Goal: Task Accomplishment & Management: Use online tool/utility

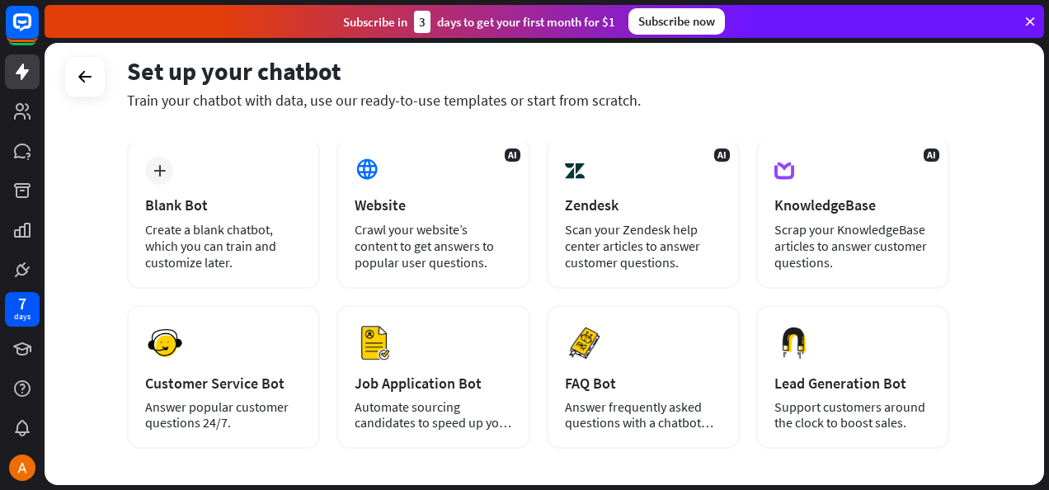
scroll to position [79, 0]
click at [882, 246] on div "Scrap your KnowledgeBase articles to answer customer questions." at bounding box center [853, 244] width 157 height 49
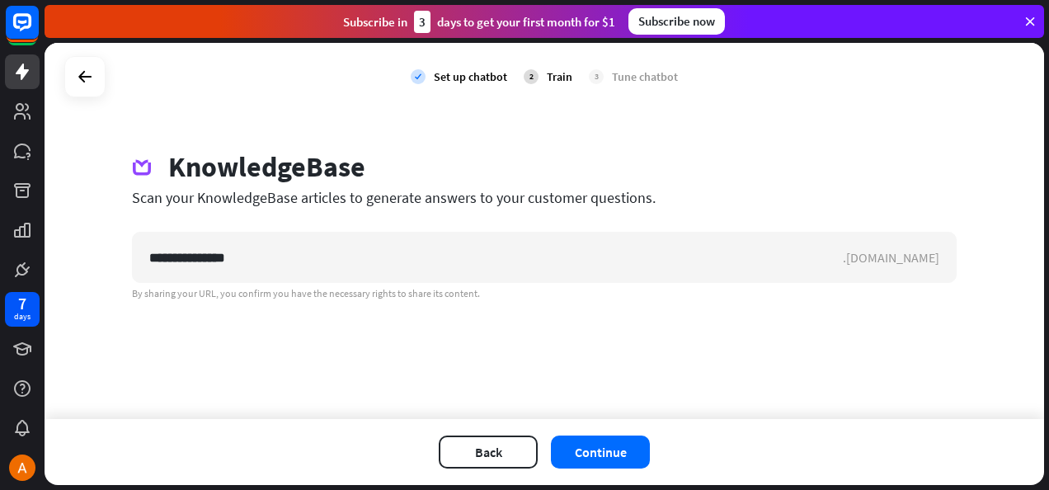
type input "**********"
click at [587, 457] on button "Continue" at bounding box center [600, 452] width 99 height 33
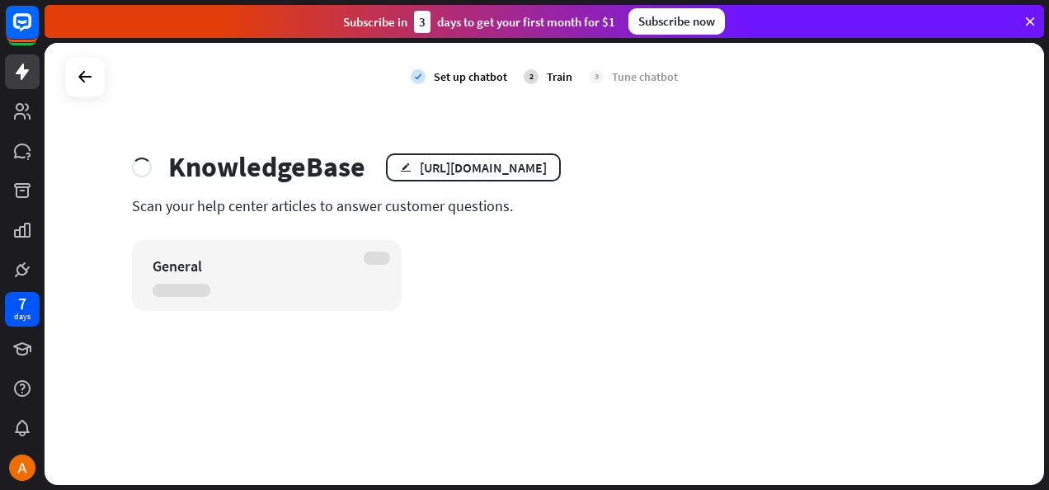
click at [89, 73] on icon at bounding box center [85, 77] width 20 height 20
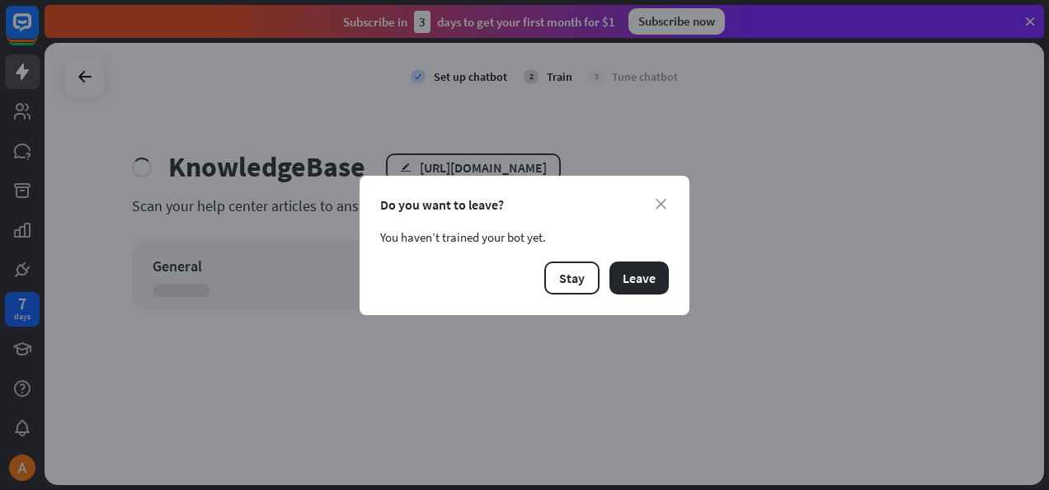
click at [629, 273] on button "Leave" at bounding box center [639, 277] width 59 height 33
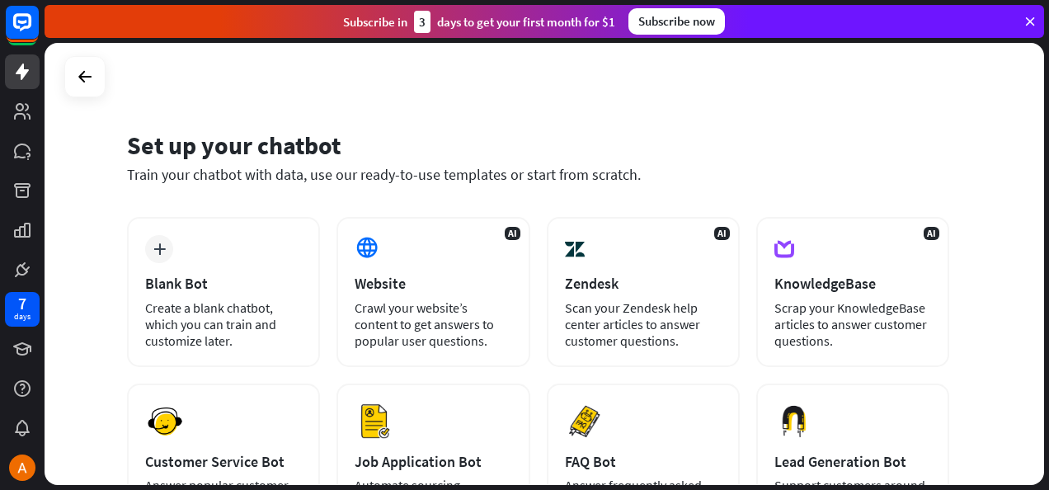
scroll to position [240, 0]
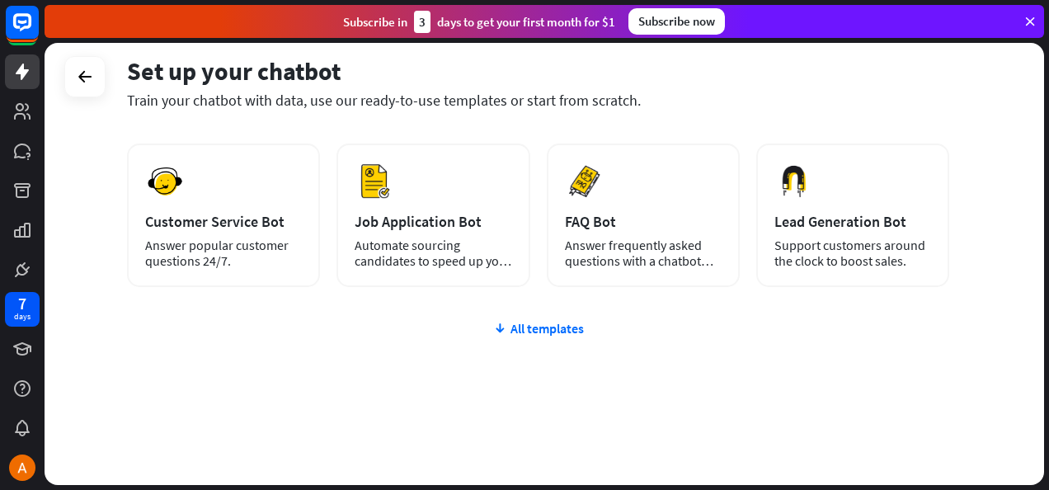
click at [544, 327] on div "All templates" at bounding box center [538, 328] width 822 height 16
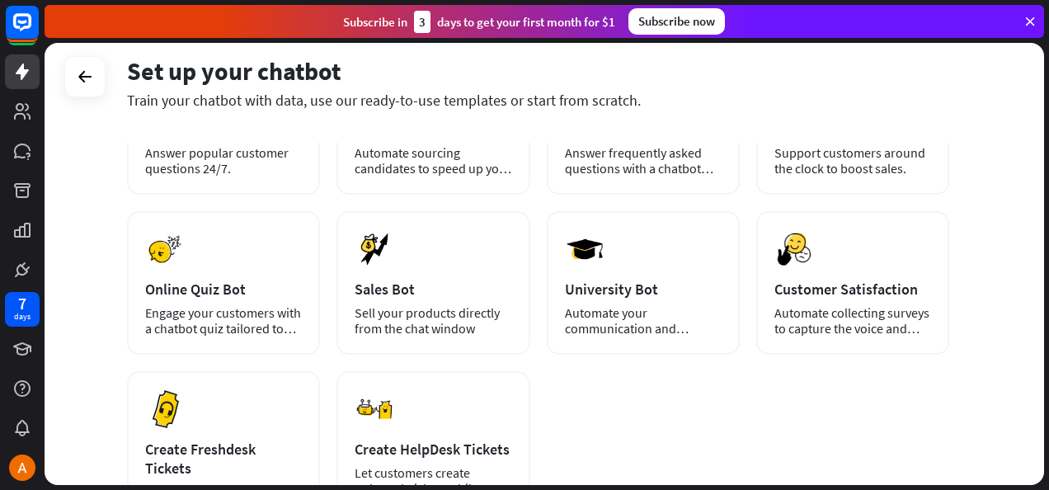
scroll to position [332, 0]
click at [0, 0] on button "Preview" at bounding box center [0, 0] width 0 height 0
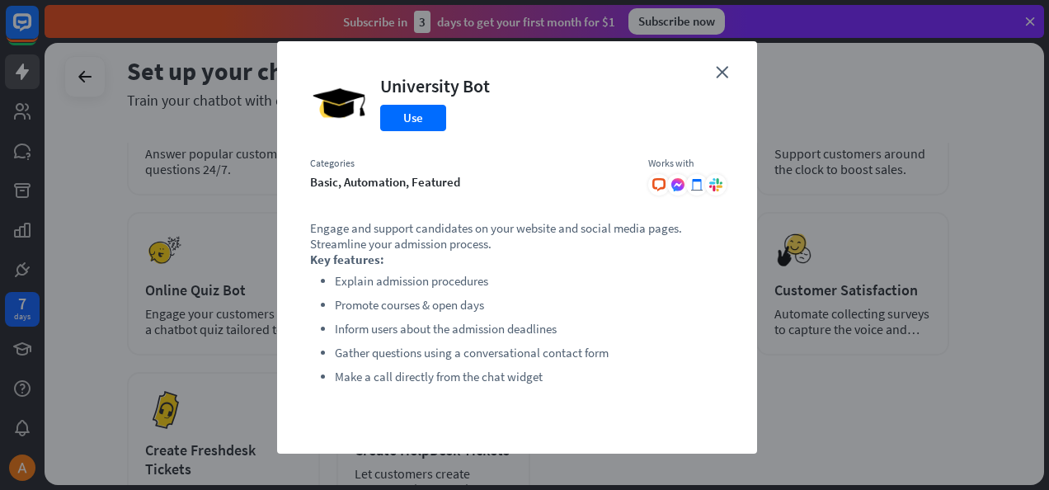
click at [726, 56] on div "close University Bot Use Categories basic, automation, featured Works with .cls…" at bounding box center [517, 247] width 480 height 412
click at [719, 67] on icon "close" at bounding box center [722, 72] width 12 height 12
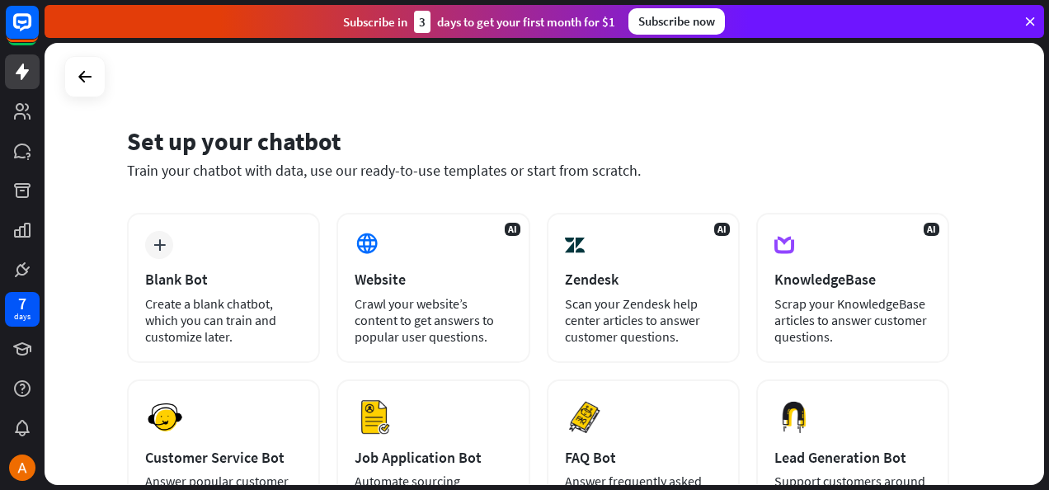
scroll to position [0, 0]
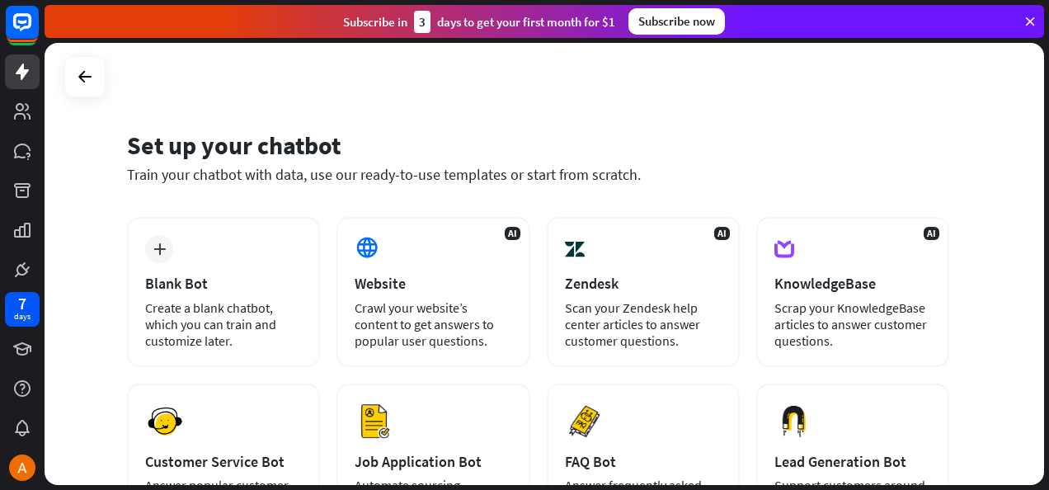
click at [865, 318] on div "Scrap your KnowledgeBase articles to answer customer questions." at bounding box center [853, 323] width 157 height 49
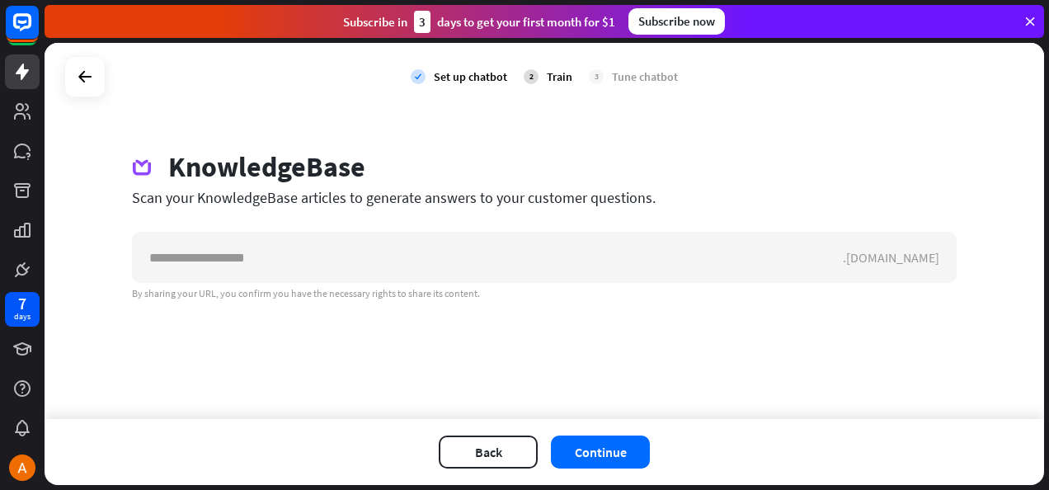
click at [481, 238] on input "text" at bounding box center [488, 257] width 710 height 49
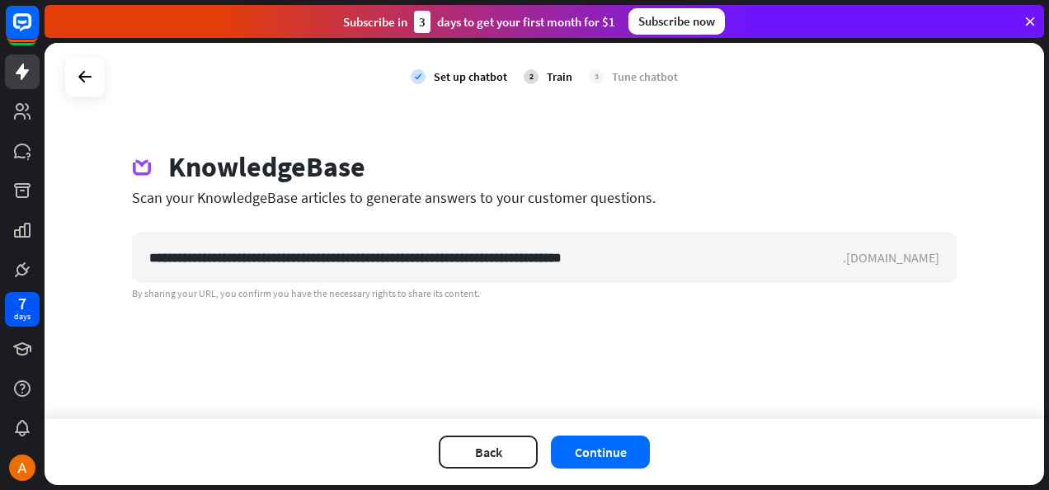
click at [714, 244] on input "**********" at bounding box center [488, 257] width 710 height 49
type input "**********"
click at [615, 449] on button "Continue" at bounding box center [600, 452] width 99 height 33
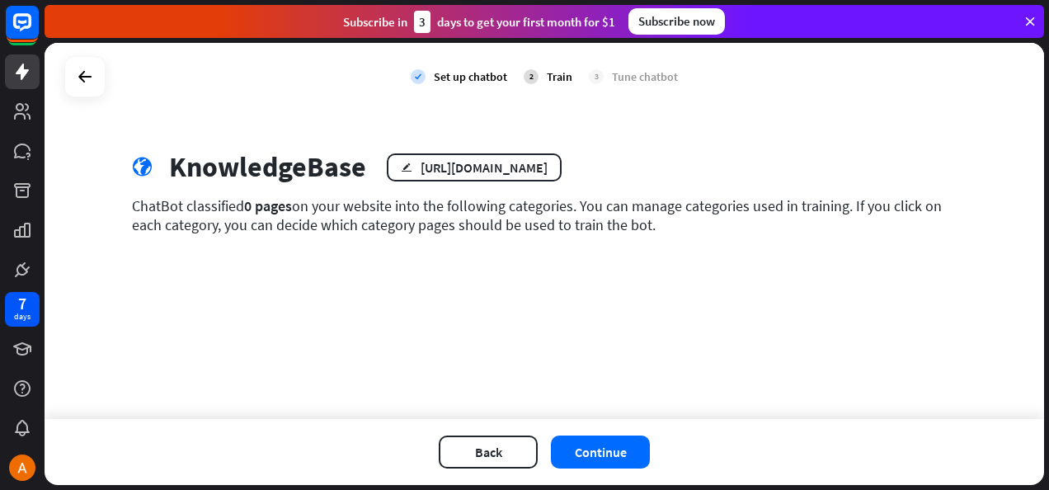
click at [586, 446] on button "Continue" at bounding box center [600, 452] width 99 height 33
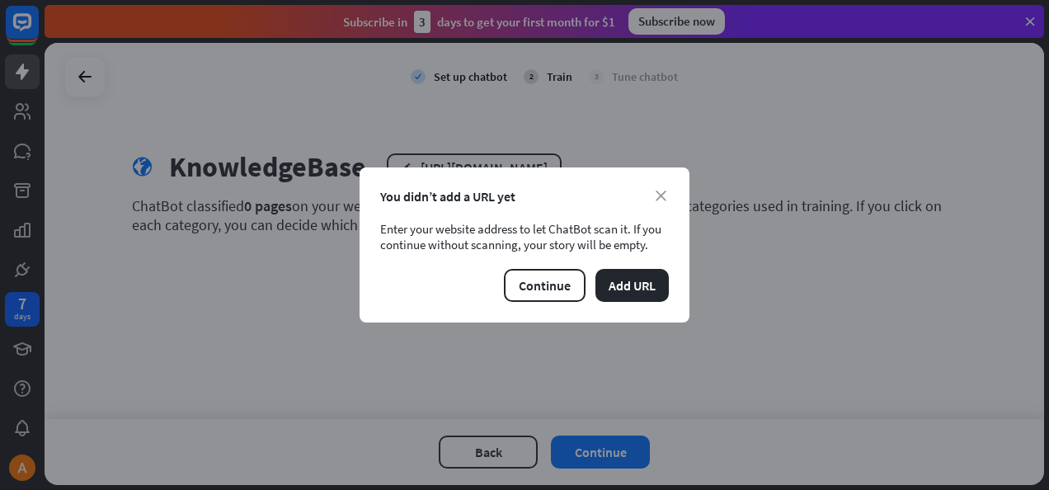
click at [658, 199] on icon "close" at bounding box center [661, 196] width 11 height 11
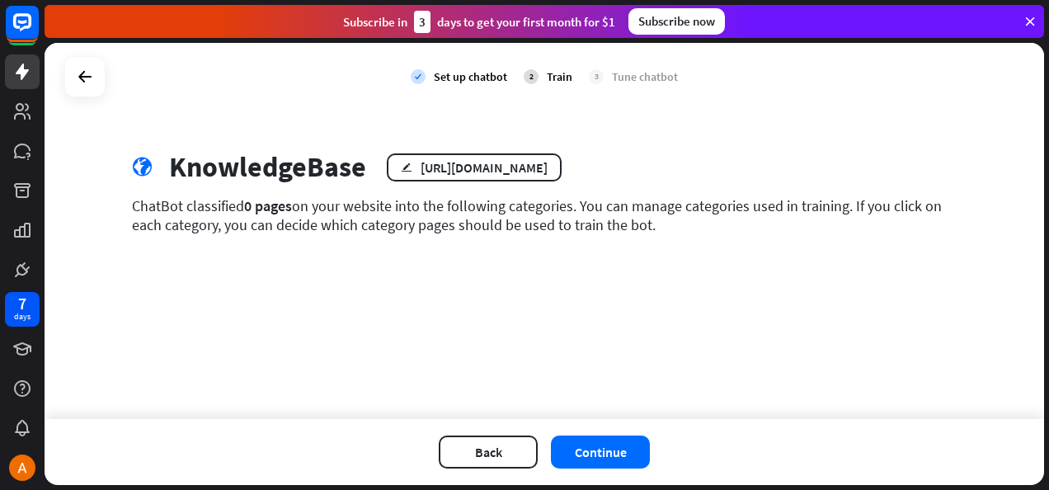
click at [94, 69] on icon at bounding box center [85, 77] width 20 height 20
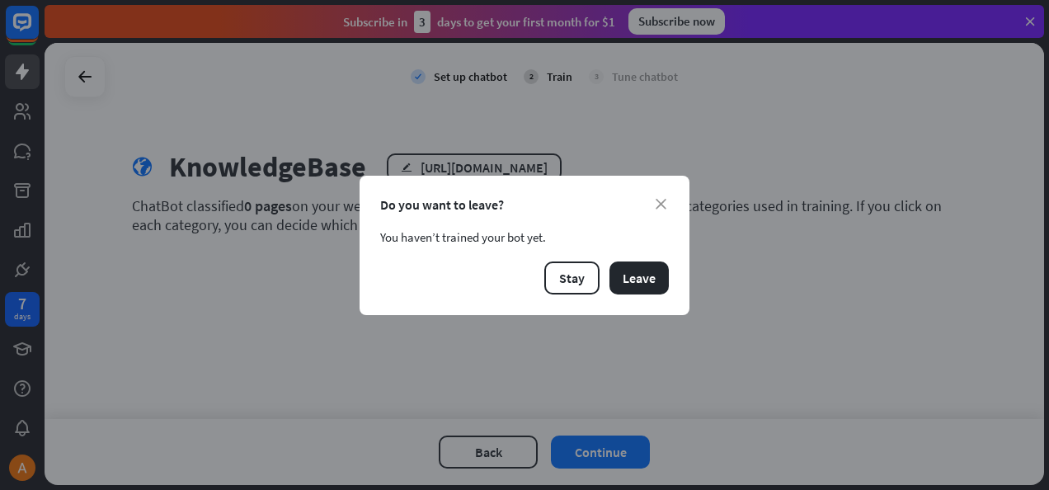
click at [622, 285] on button "Leave" at bounding box center [639, 277] width 59 height 33
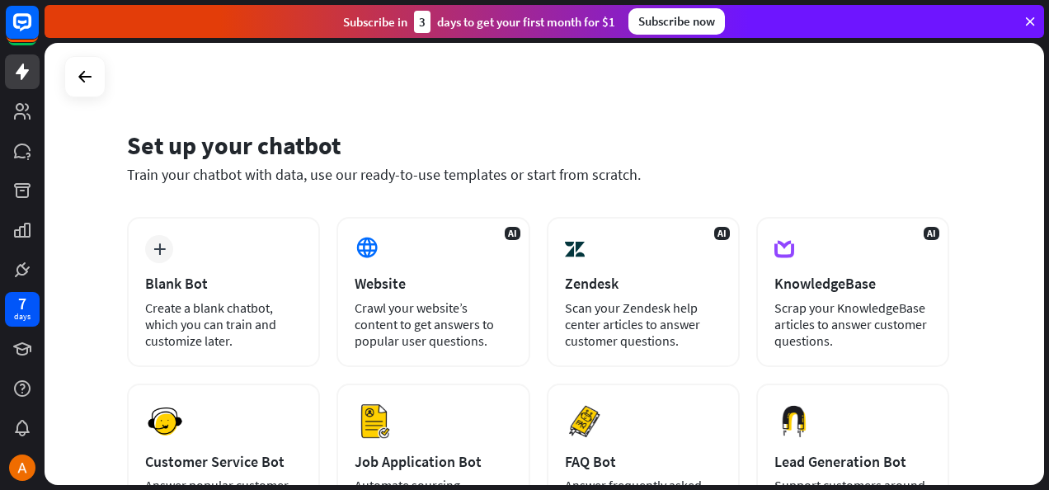
click at [249, 330] on div "Create a blank chatbot, which you can train and customize later." at bounding box center [223, 323] width 157 height 49
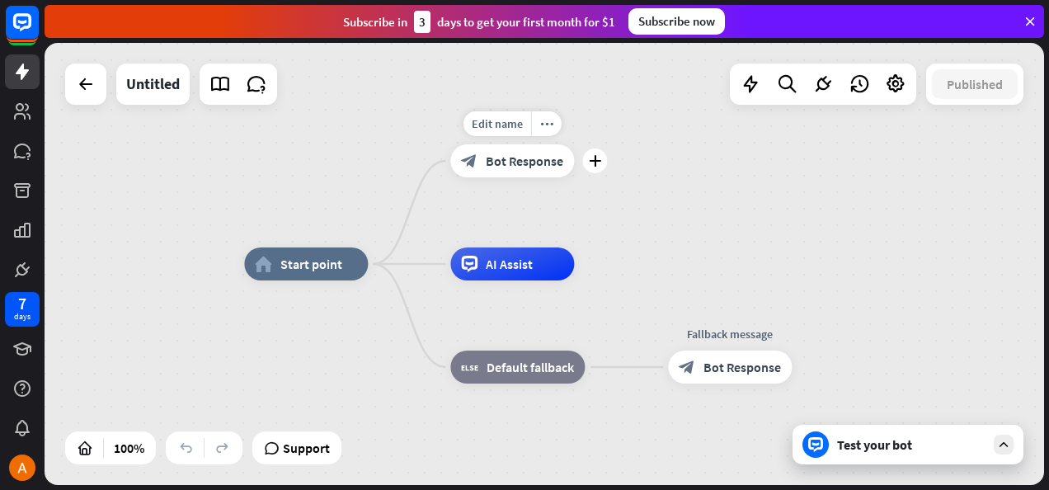
click at [598, 163] on icon "plus" at bounding box center [595, 161] width 12 height 12
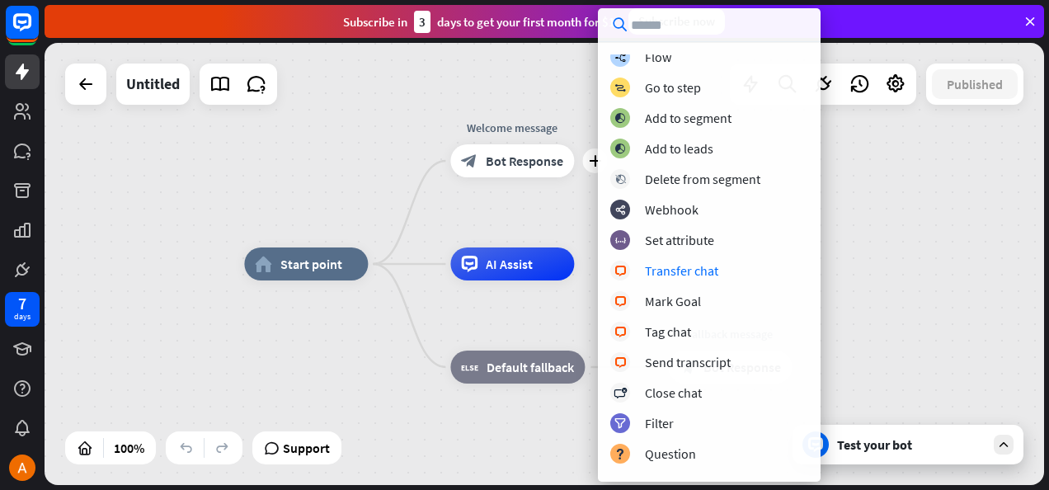
scroll to position [191, 0]
click at [677, 266] on div "Transfer chat" at bounding box center [681, 269] width 73 height 16
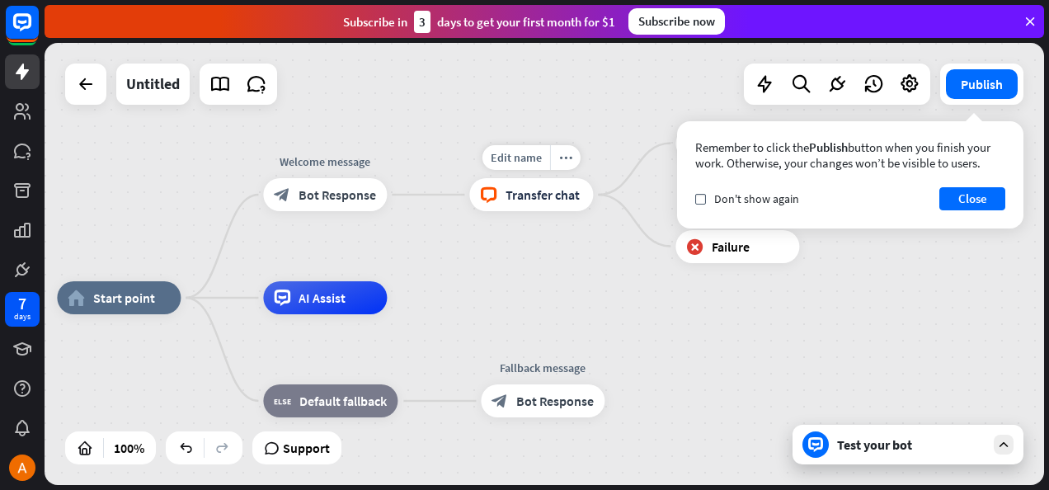
drag, startPoint x: 631, startPoint y: 113, endPoint x: 428, endPoint y: 145, distance: 205.5
click at [469, 178] on div "Edit name more_horiz block_livechat Transfer chat" at bounding box center [531, 194] width 124 height 33
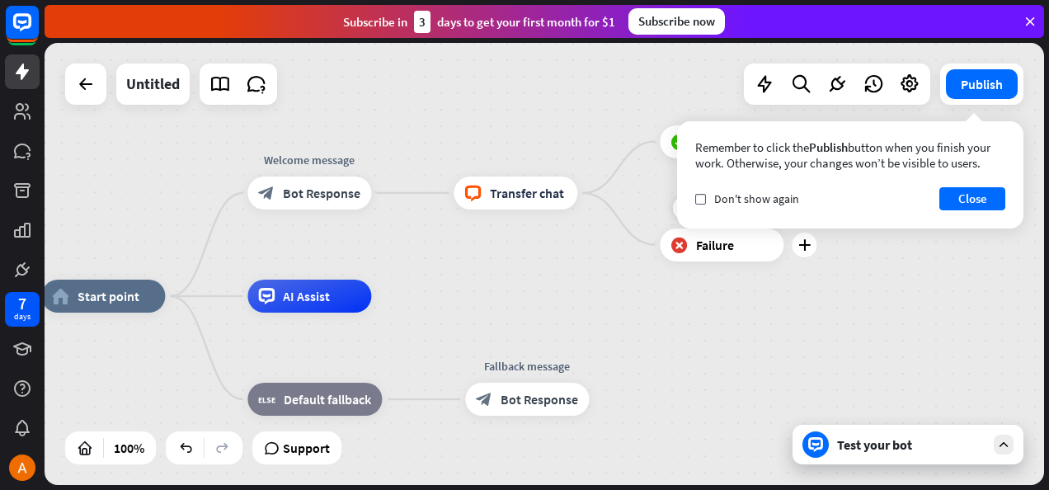
click at [695, 261] on div "Edit name more_horiz plus block_failure Failure" at bounding box center [722, 244] width 124 height 33
click at [968, 202] on button "Close" at bounding box center [973, 198] width 66 height 23
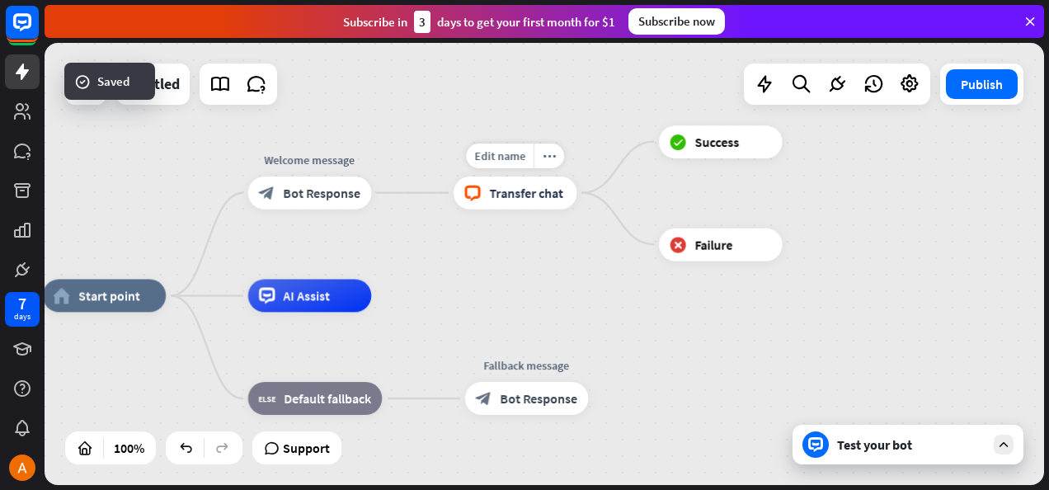
drag, startPoint x: 313, startPoint y: 204, endPoint x: 429, endPoint y: 148, distance: 128.8
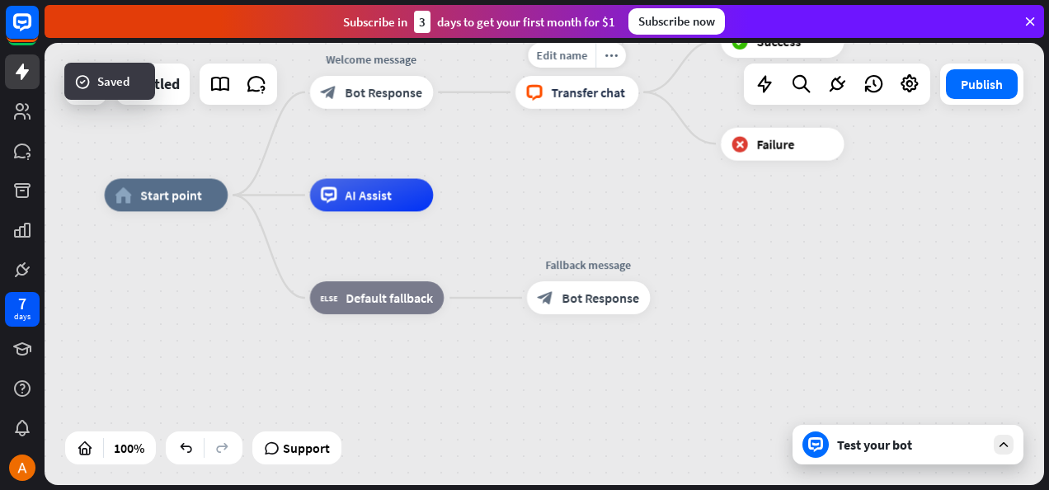
drag, startPoint x: 429, startPoint y: 148, endPoint x: 491, endPoint y: 48, distance: 118.1
click at [516, 76] on div "Edit name more_horiz block_livechat Transfer chat" at bounding box center [577, 92] width 123 height 33
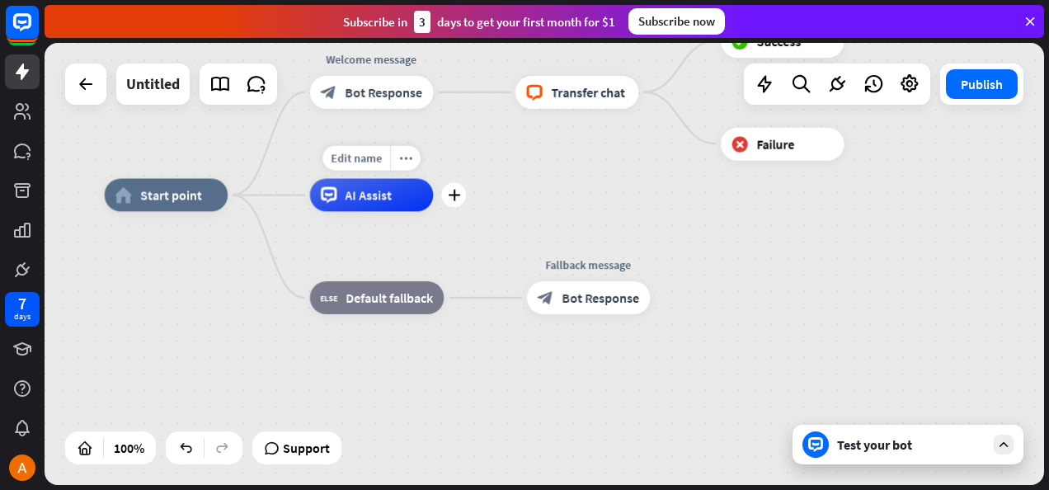
click at [457, 195] on icon "plus" at bounding box center [454, 195] width 12 height 12
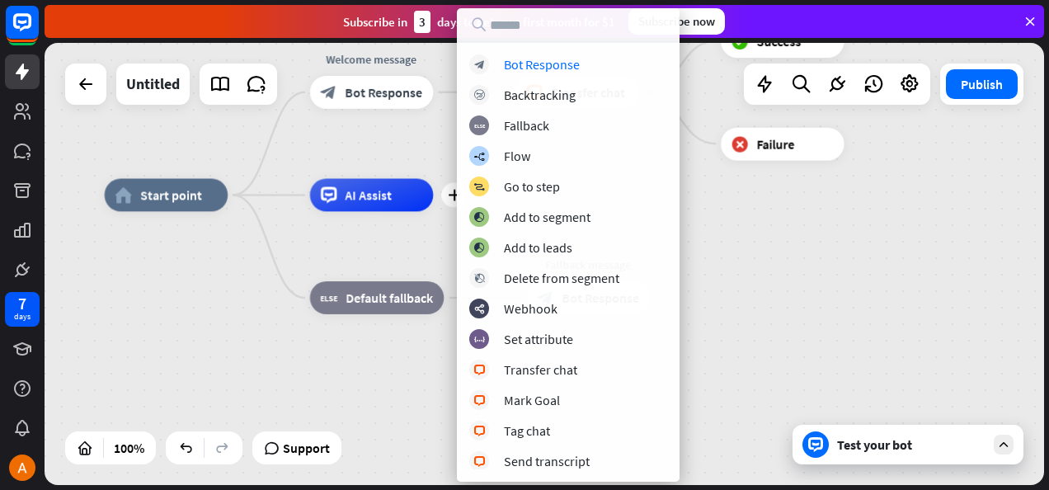
click at [525, 64] on div "Bot Response" at bounding box center [542, 64] width 76 height 16
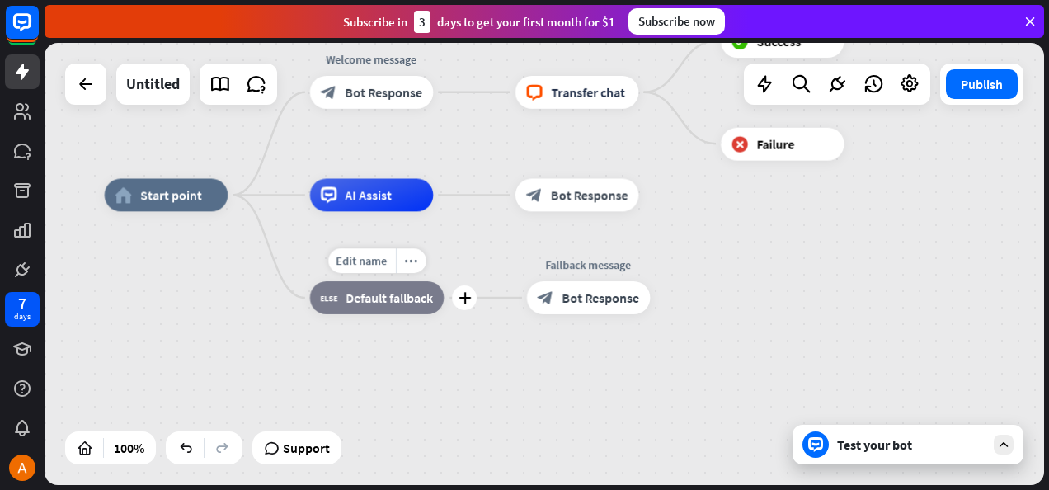
click at [365, 307] on div "block_fallback Default fallback" at bounding box center [377, 297] width 134 height 33
click at [424, 262] on div "more_horiz" at bounding box center [410, 260] width 31 height 25
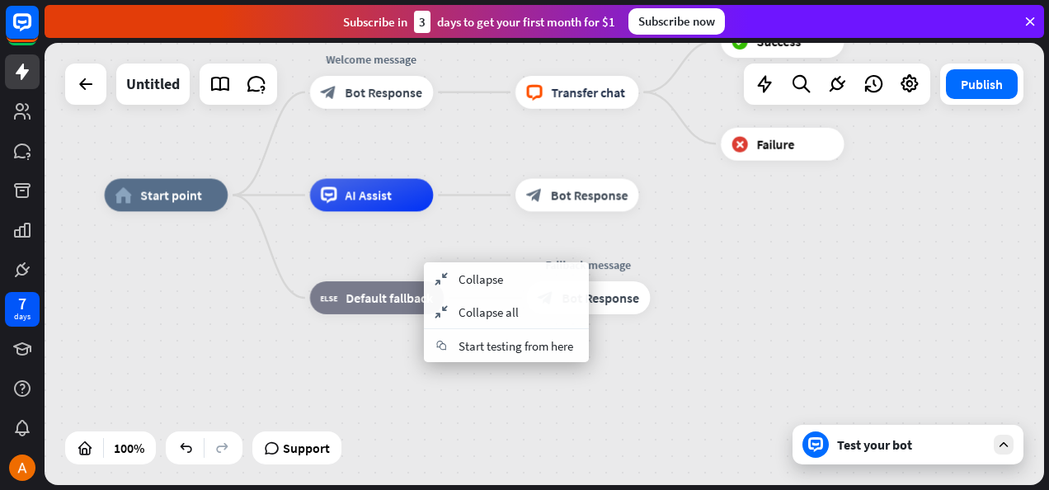
click at [473, 312] on span "Collapse all" at bounding box center [489, 312] width 60 height 16
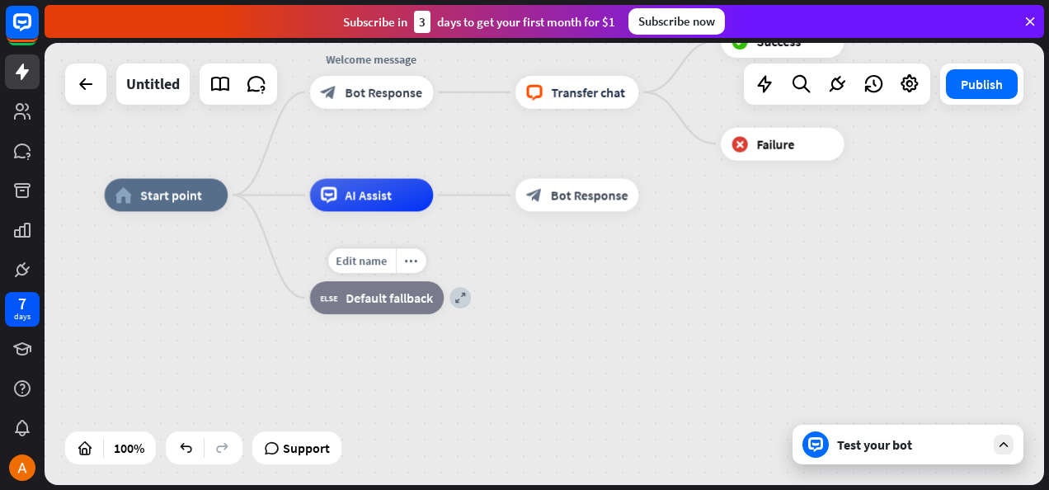
click at [413, 269] on div "more_horiz" at bounding box center [410, 260] width 31 height 25
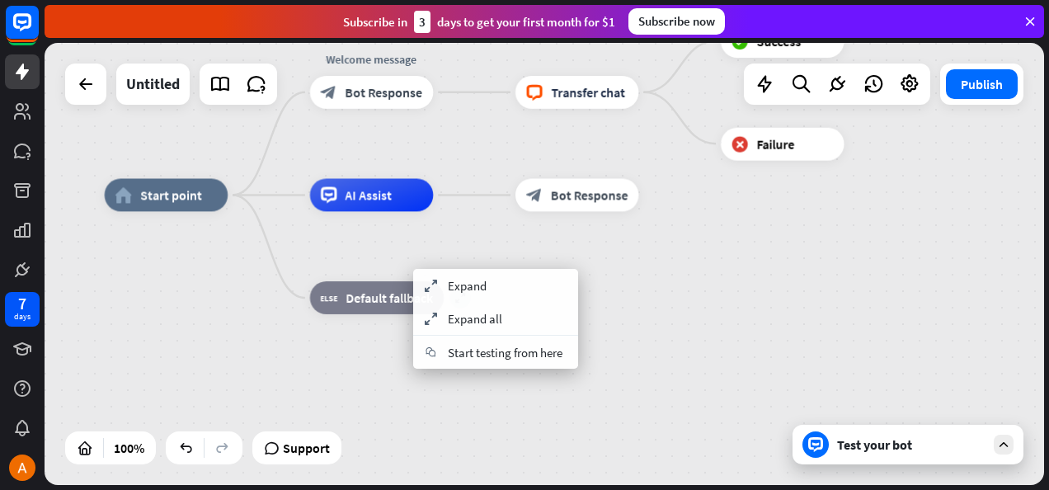
click at [691, 313] on div "home_2 Start point Welcome message block_bot_response Bot Response block_livech…" at bounding box center [603, 415] width 996 height 440
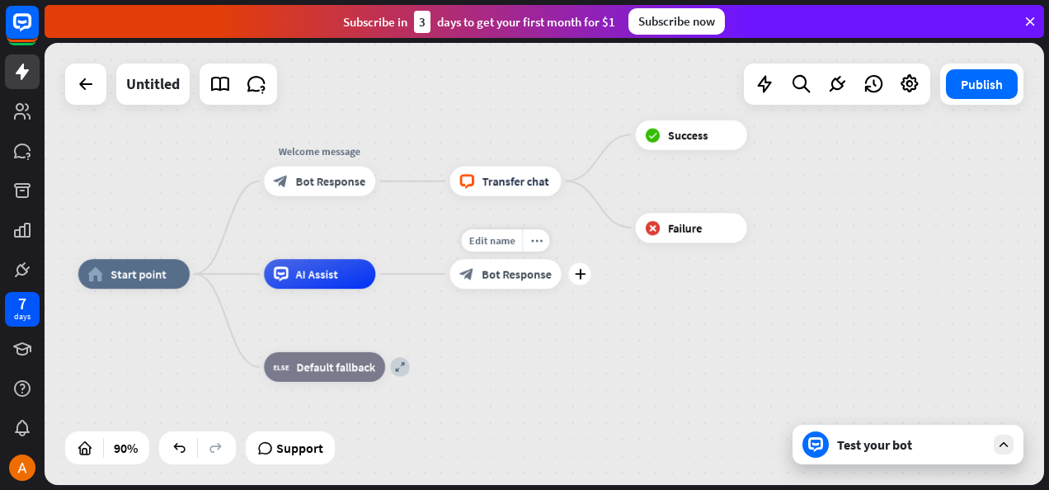
drag, startPoint x: 614, startPoint y: 246, endPoint x: 531, endPoint y: 313, distance: 106.7
click at [531, 289] on div "Edit name more_horiz plus block_bot_response Bot Response" at bounding box center [505, 274] width 111 height 30
click at [584, 282] on div "plus" at bounding box center [580, 274] width 22 height 22
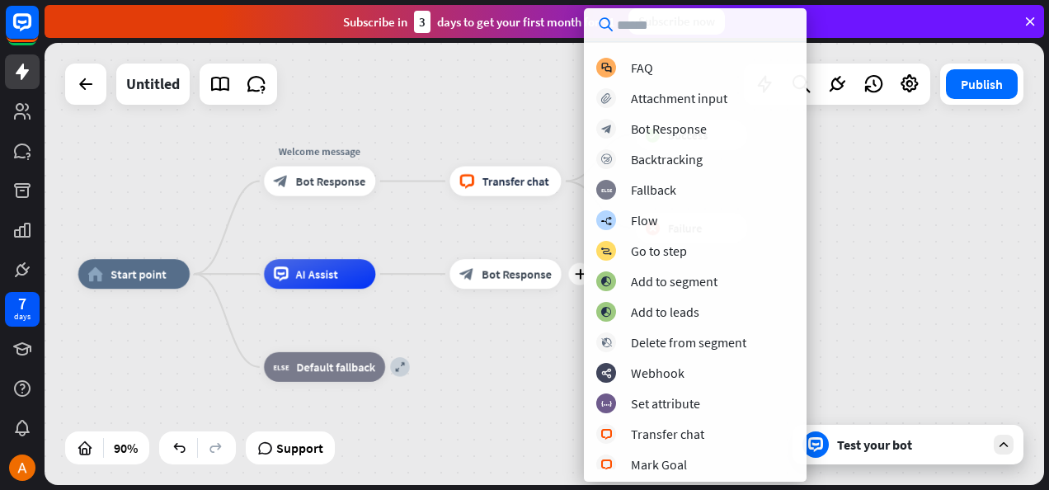
scroll to position [26, 0]
click at [648, 68] on div "FAQ" at bounding box center [642, 68] width 22 height 16
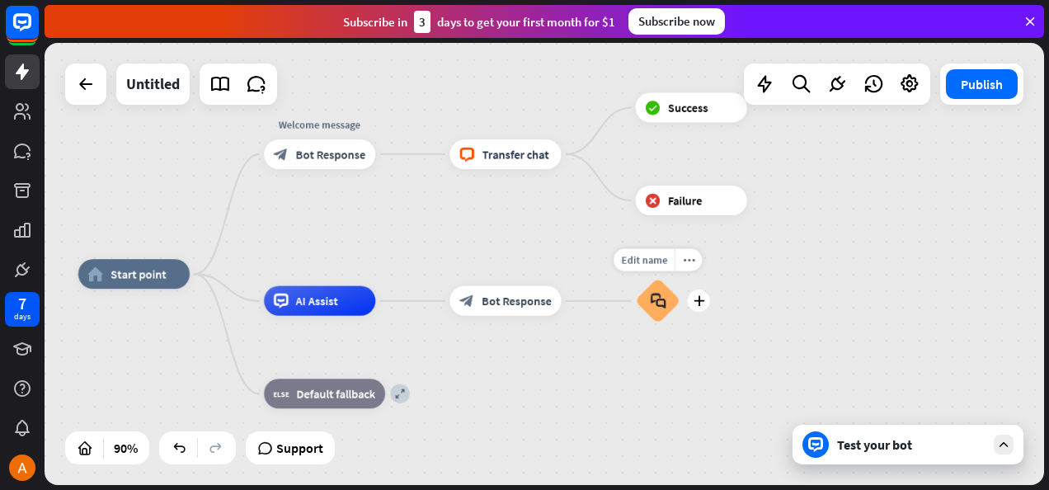
click at [688, 252] on div "more_horiz" at bounding box center [688, 260] width 27 height 22
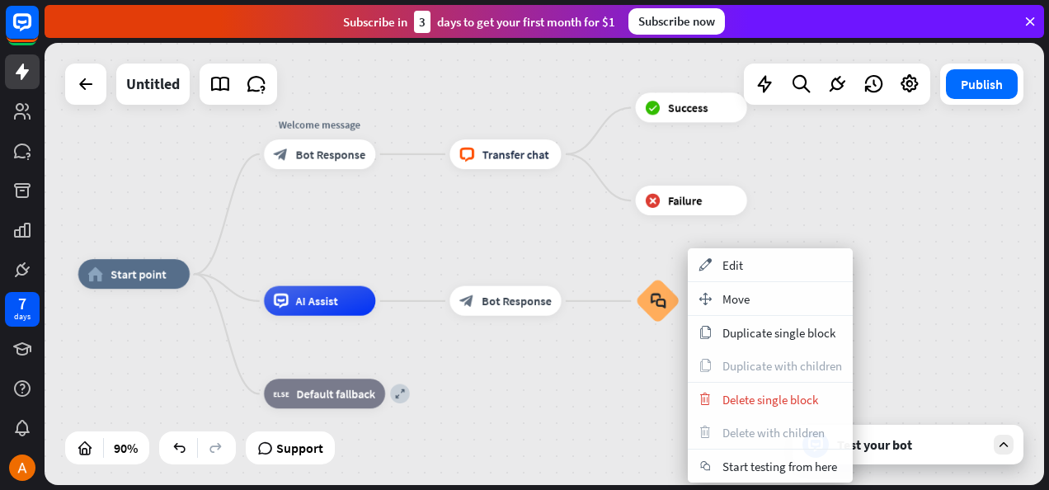
click at [733, 386] on div "trash Delete single block" at bounding box center [770, 399] width 165 height 33
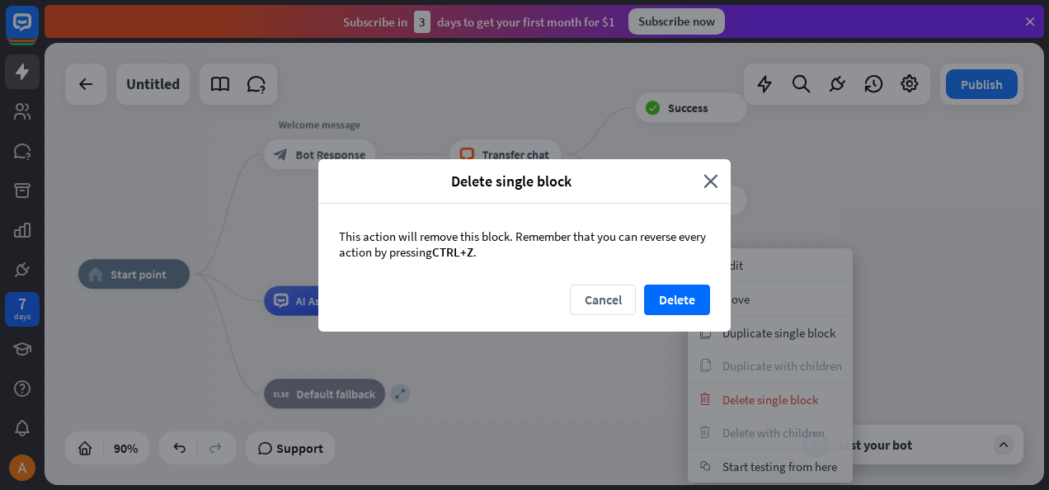
click at [665, 293] on button "Delete" at bounding box center [677, 300] width 66 height 31
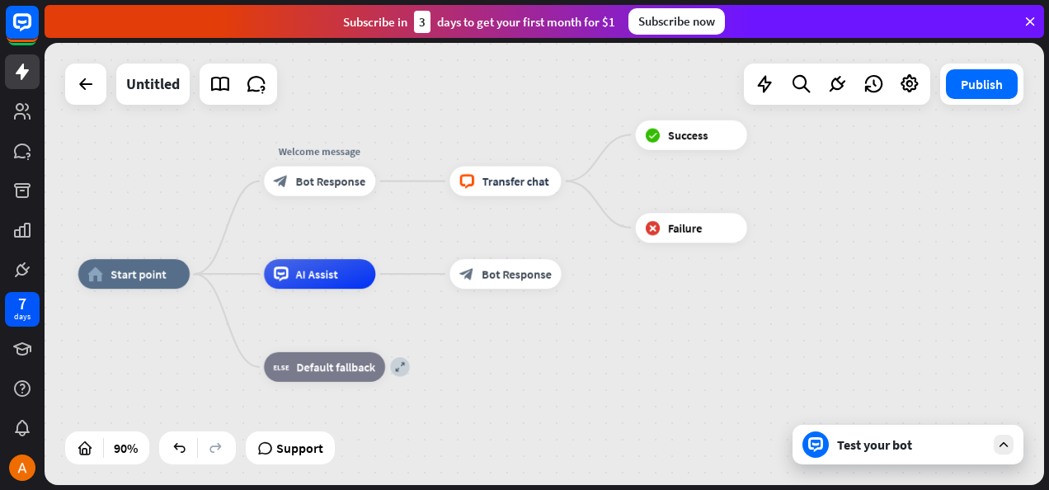
click at [97, 94] on div at bounding box center [85, 84] width 33 height 33
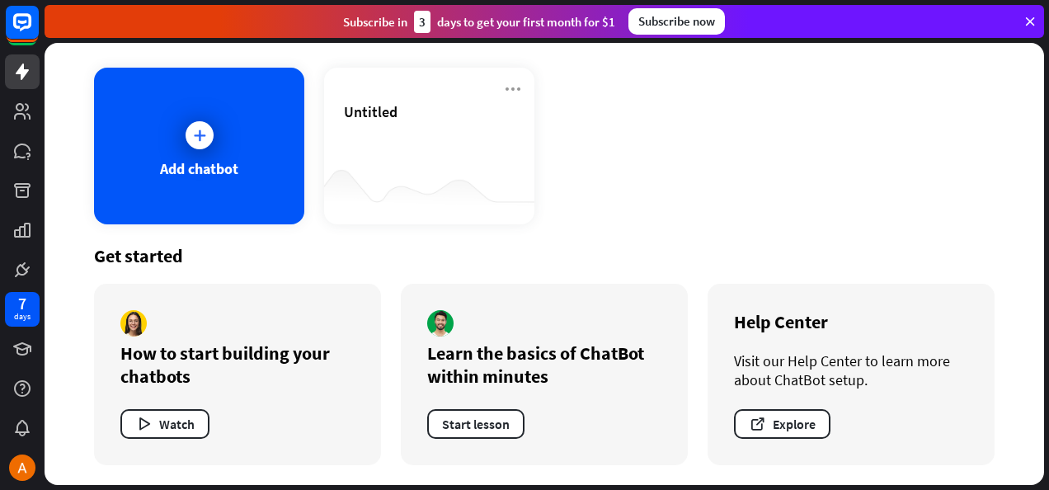
scroll to position [65, 0]
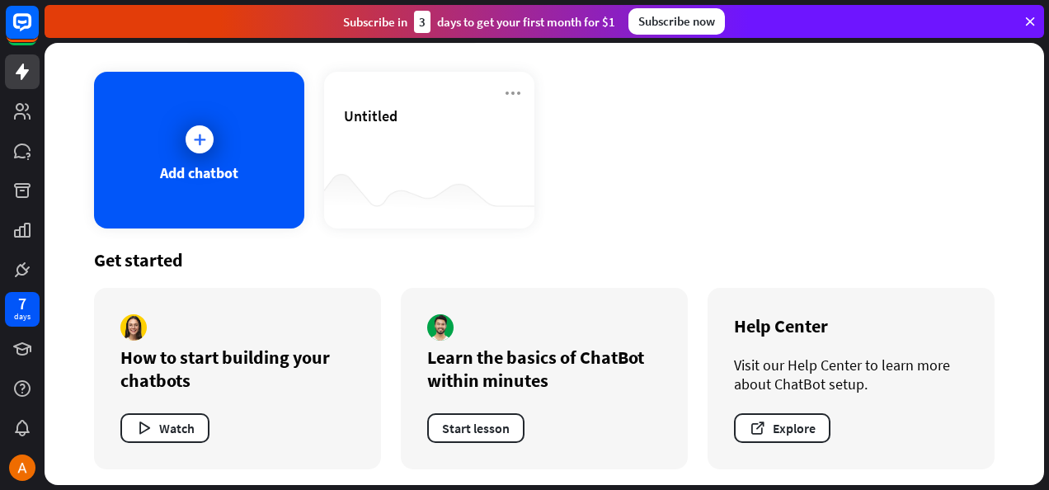
click at [160, 433] on button "Watch" at bounding box center [164, 428] width 89 height 30
click at [855, 40] on div "close" at bounding box center [524, 245] width 1049 height 490
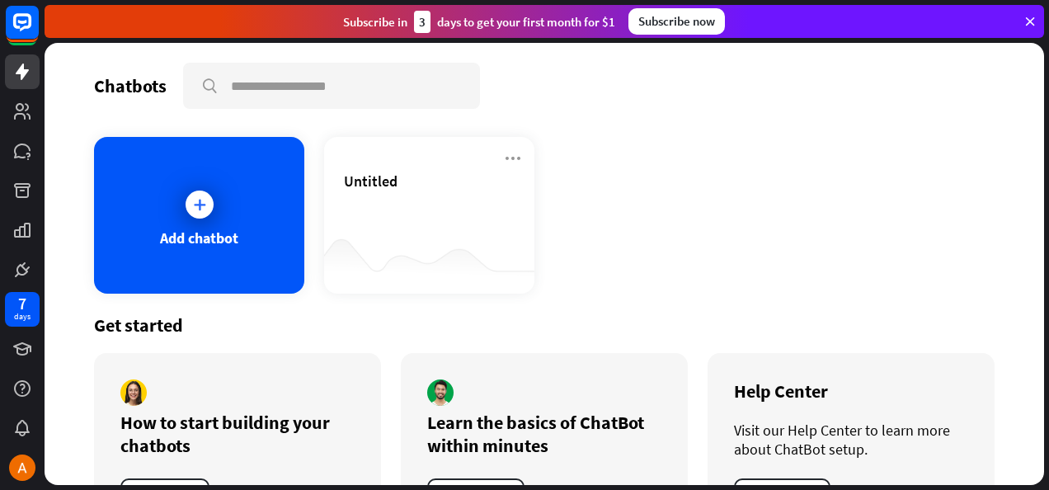
click at [165, 227] on div "Add chatbot" at bounding box center [199, 215] width 210 height 157
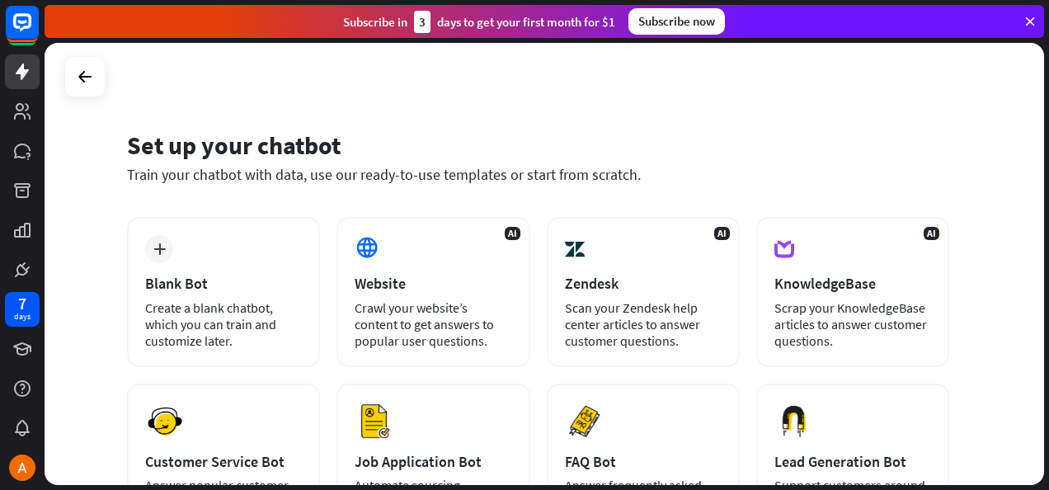
click at [445, 305] on div "Crawl your website’s content to get answers to popular user questions." at bounding box center [433, 323] width 157 height 49
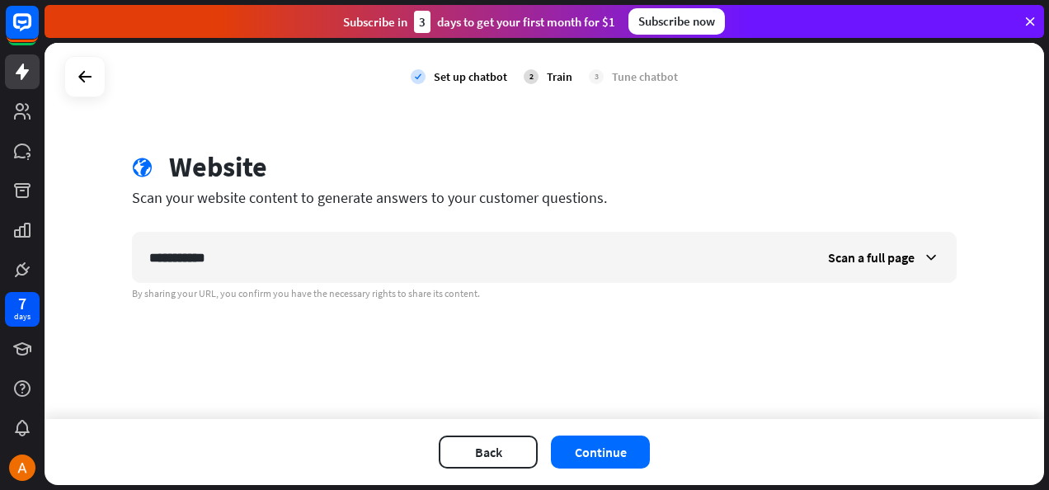
click at [582, 457] on button "Continue" at bounding box center [600, 452] width 99 height 33
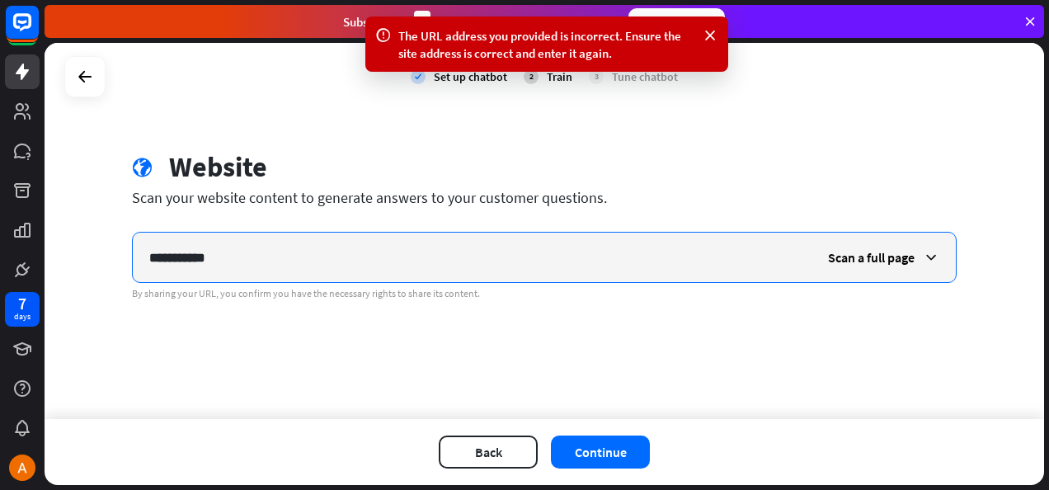
click at [300, 261] on input "**********" at bounding box center [472, 257] width 679 height 49
type input "**********"
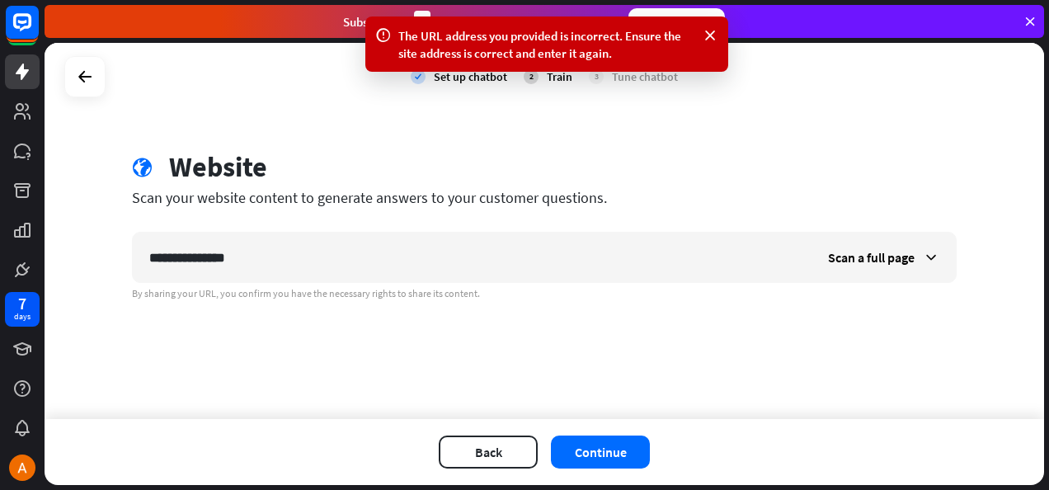
click at [596, 463] on button "Continue" at bounding box center [600, 452] width 99 height 33
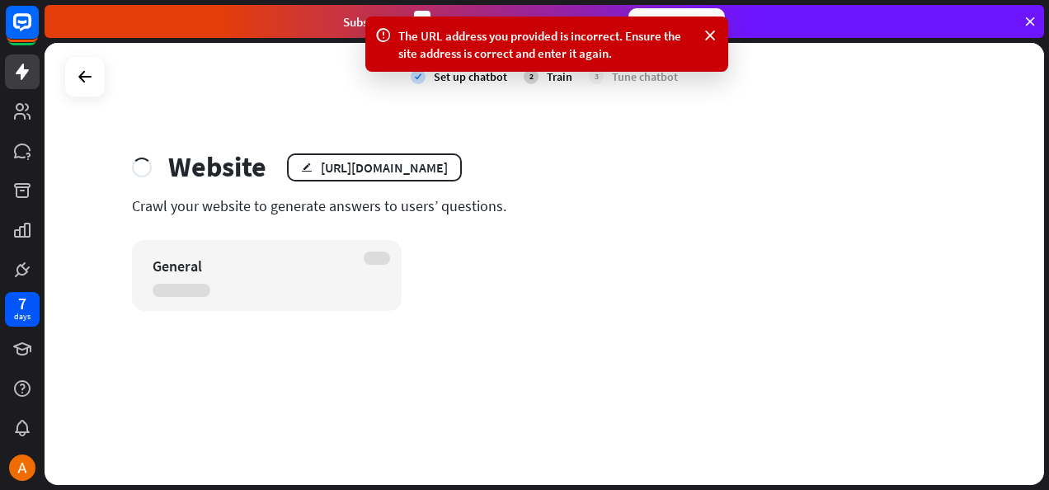
click at [712, 33] on icon at bounding box center [710, 35] width 16 height 17
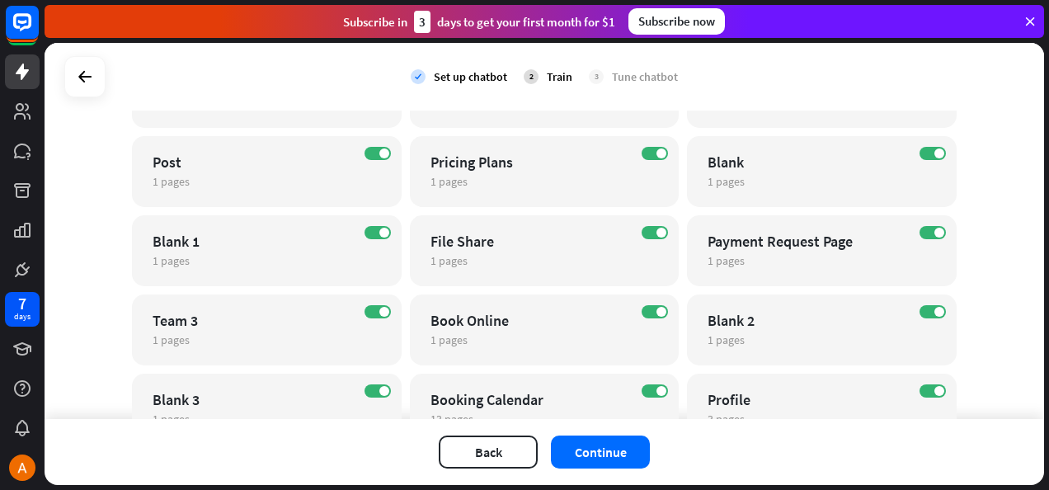
scroll to position [266, 0]
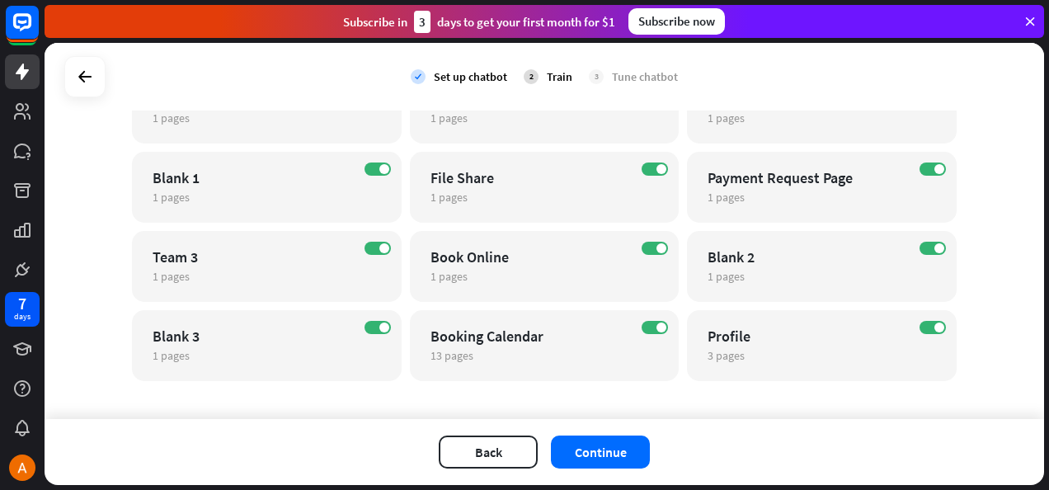
click at [639, 453] on button "Continue" at bounding box center [600, 452] width 99 height 33
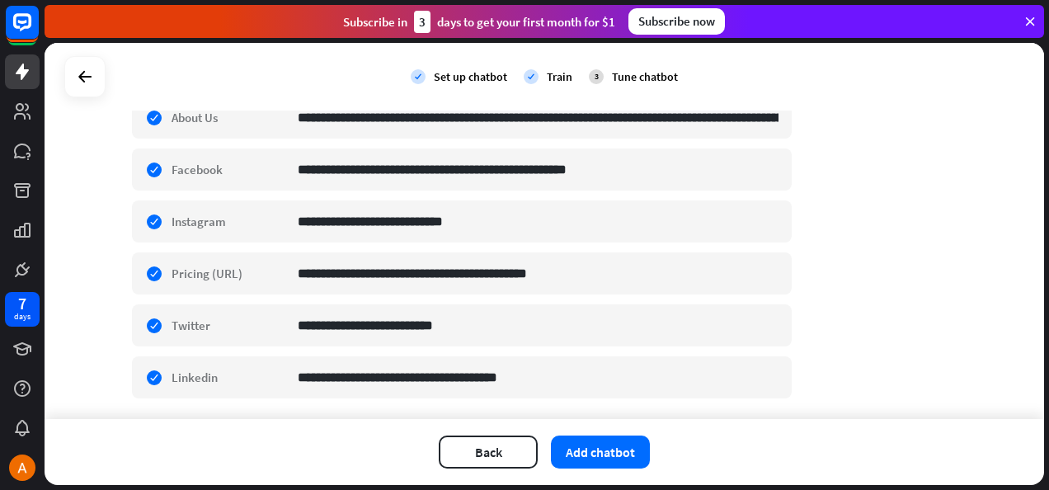
scroll to position [410, 0]
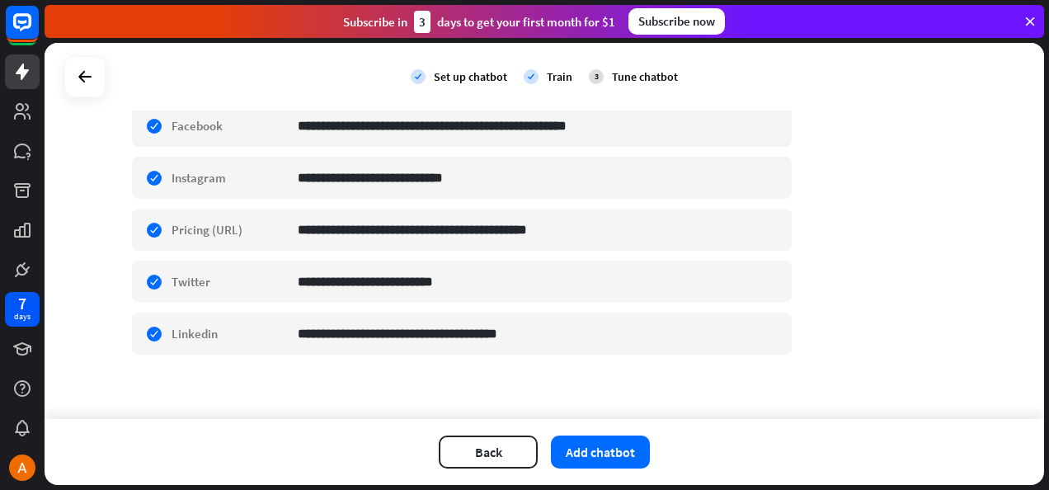
click at [150, 327] on div "**********" at bounding box center [462, 334] width 660 height 42
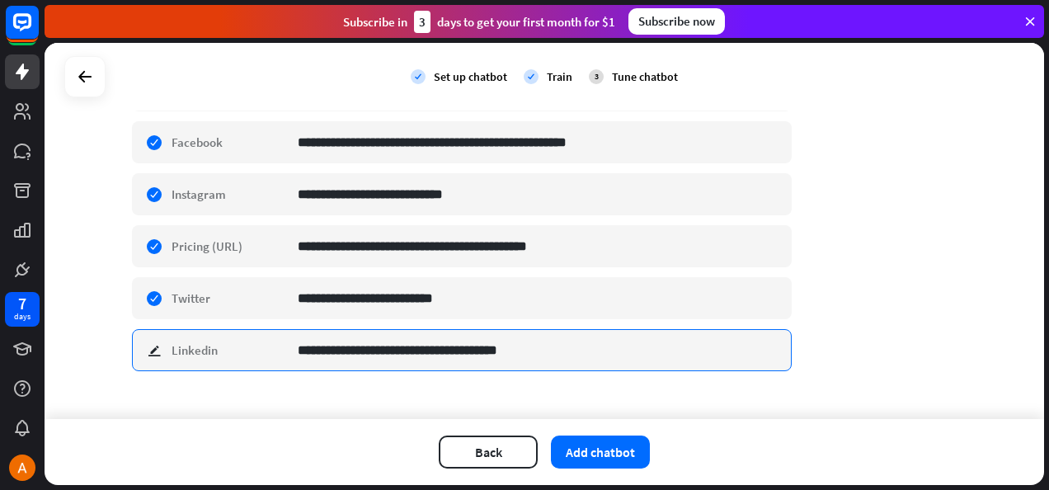
scroll to position [277, 0]
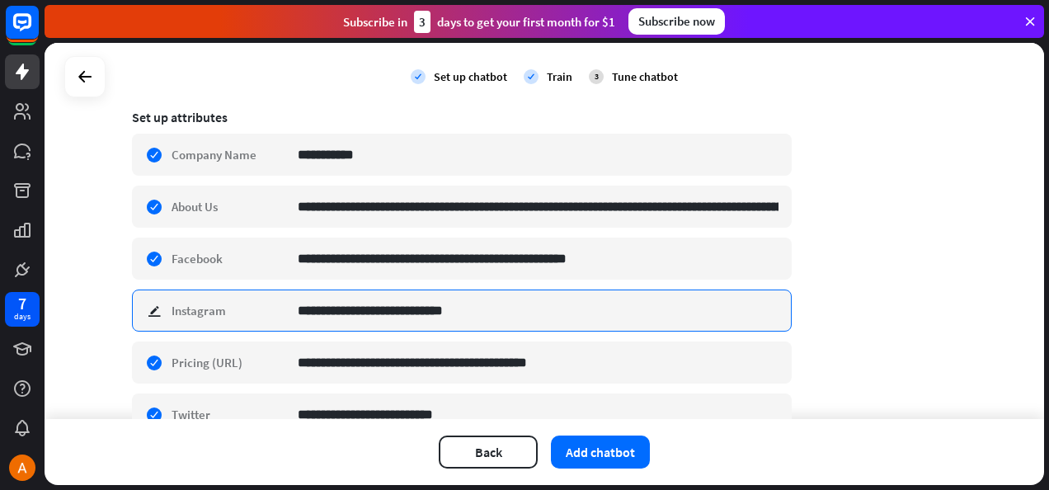
click at [483, 321] on input "**********" at bounding box center [538, 310] width 481 height 40
click at [481, 311] on input "**********" at bounding box center [538, 310] width 481 height 40
type input "**********"
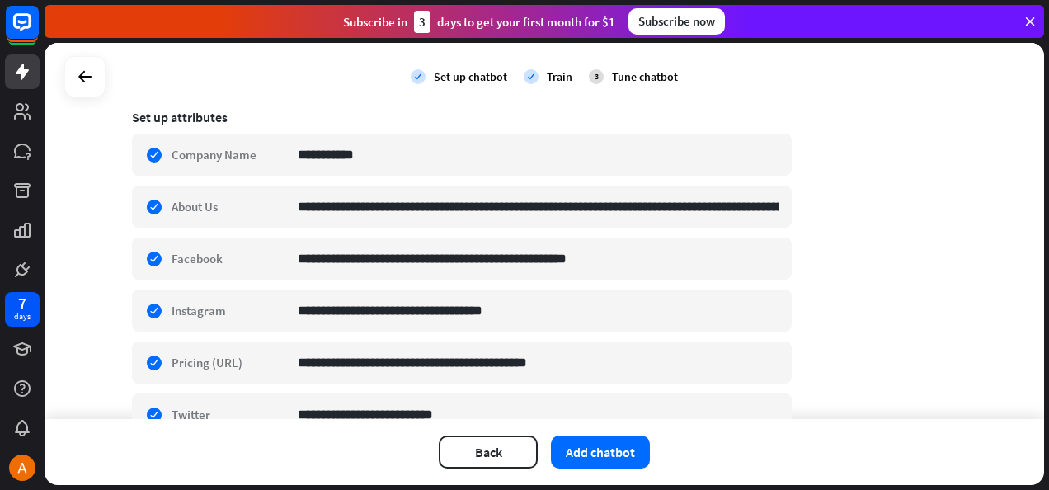
click at [922, 297] on div "**********" at bounding box center [544, 191] width 825 height 636
click at [612, 445] on button "Add chatbot" at bounding box center [600, 452] width 99 height 33
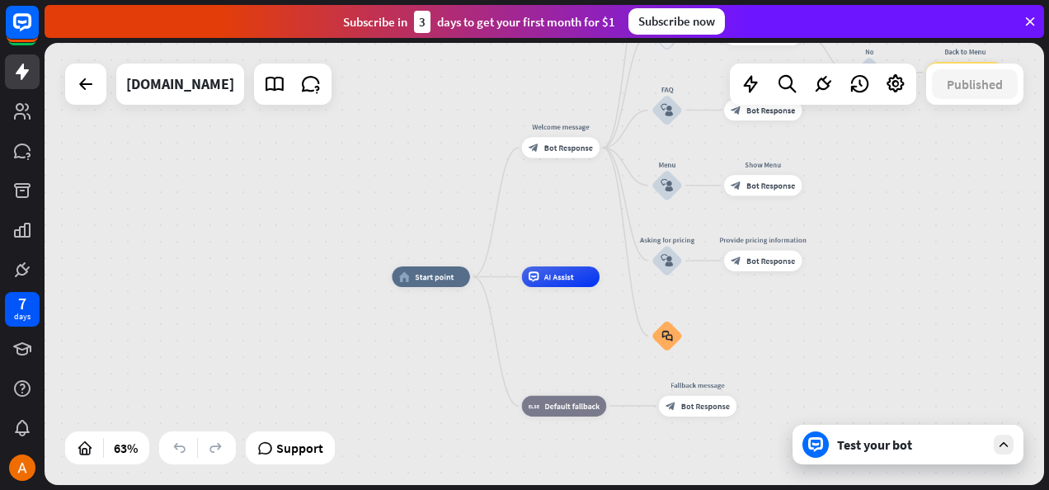
click at [827, 89] on icon at bounding box center [823, 83] width 21 height 21
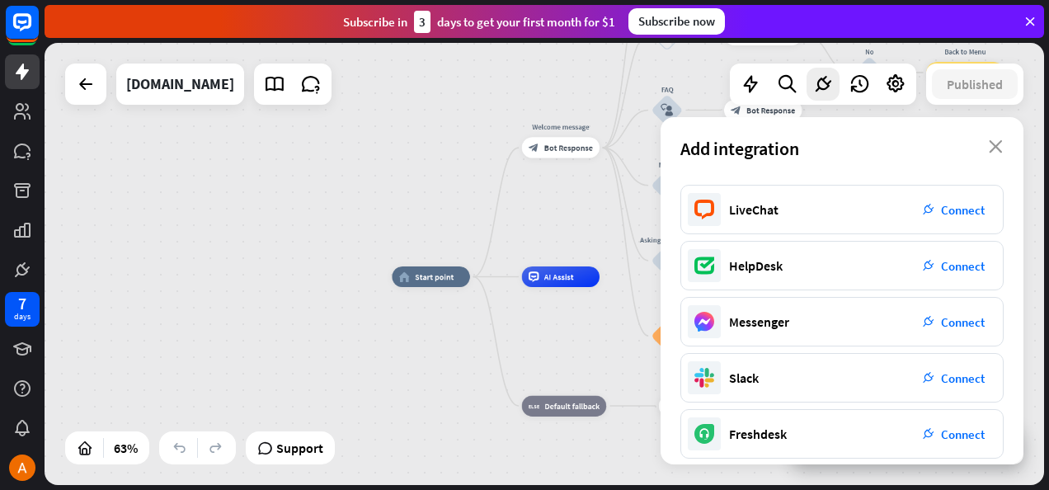
scroll to position [49, 0]
click at [944, 214] on span "Connect" at bounding box center [963, 212] width 44 height 16
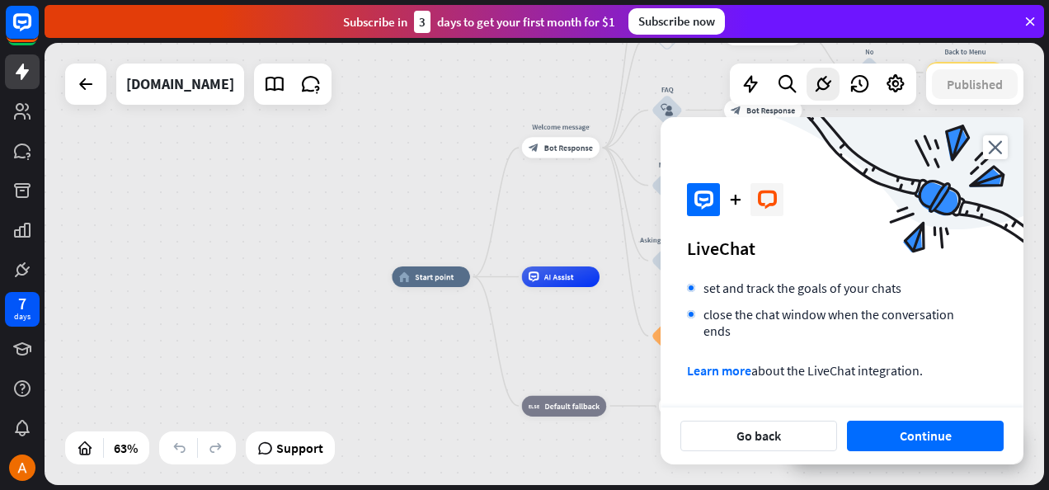
scroll to position [215, 0]
click at [993, 144] on icon "close" at bounding box center [995, 147] width 25 height 24
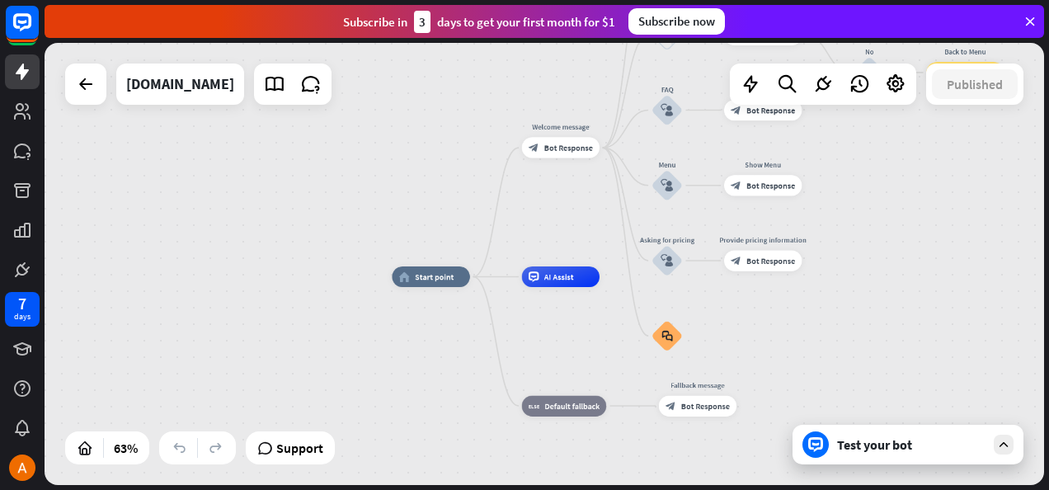
click at [810, 73] on div at bounding box center [823, 84] width 33 height 33
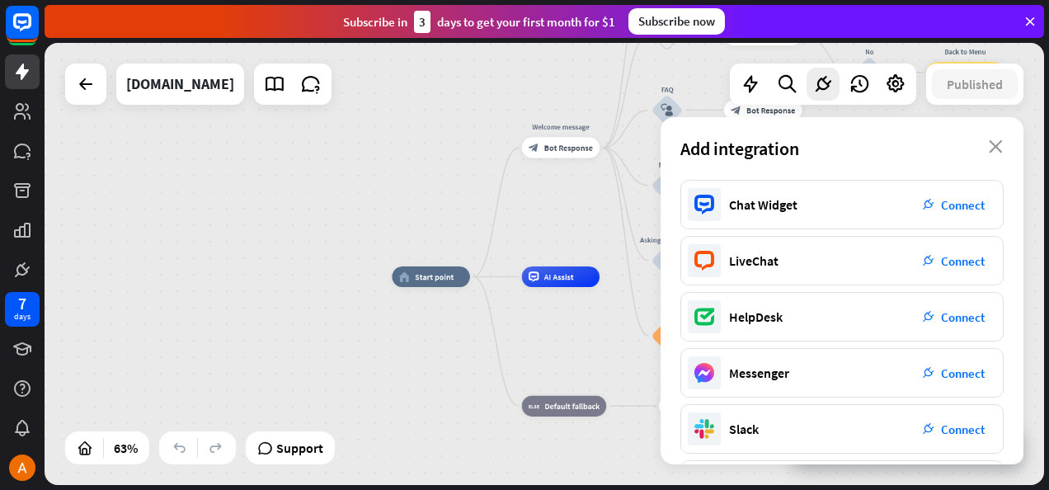
click at [958, 188] on div "Chat Widget plug_integration Connect" at bounding box center [842, 204] width 323 height 49
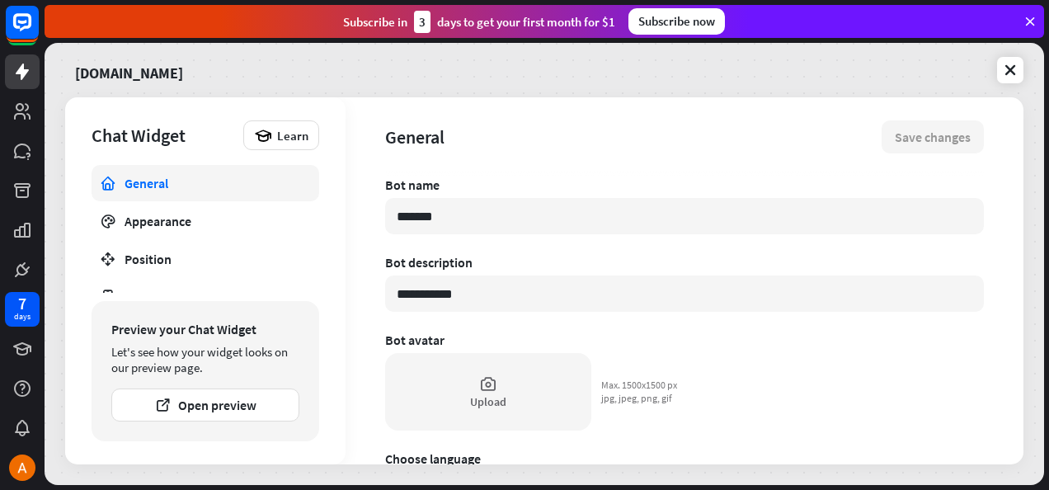
type textarea "*"
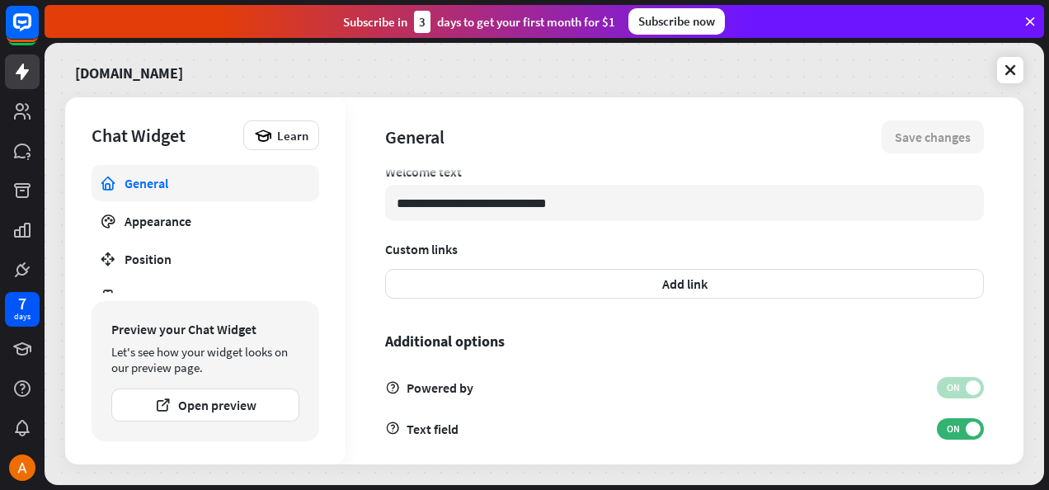
scroll to position [596, 0]
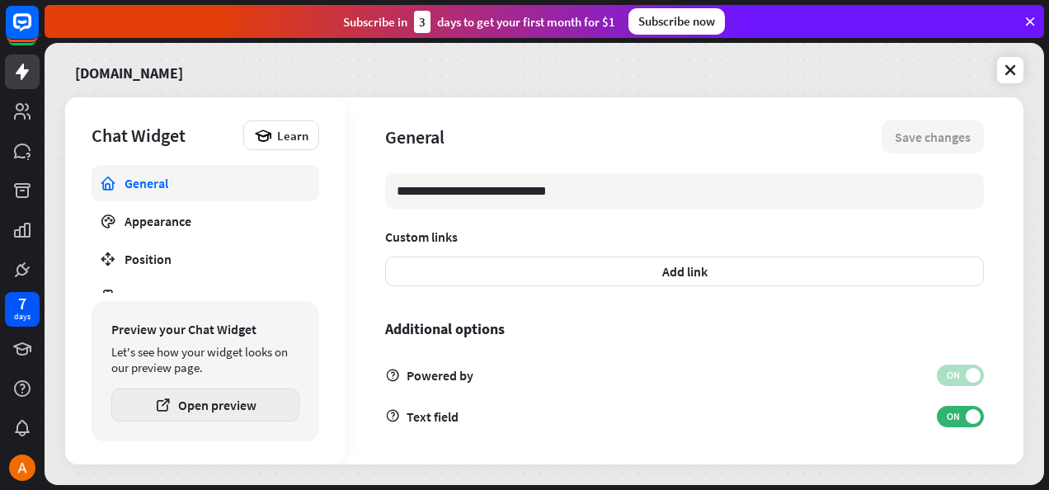
click at [219, 399] on button "Open preview" at bounding box center [205, 405] width 188 height 33
